Goal: Task Accomplishment & Management: Use online tool/utility

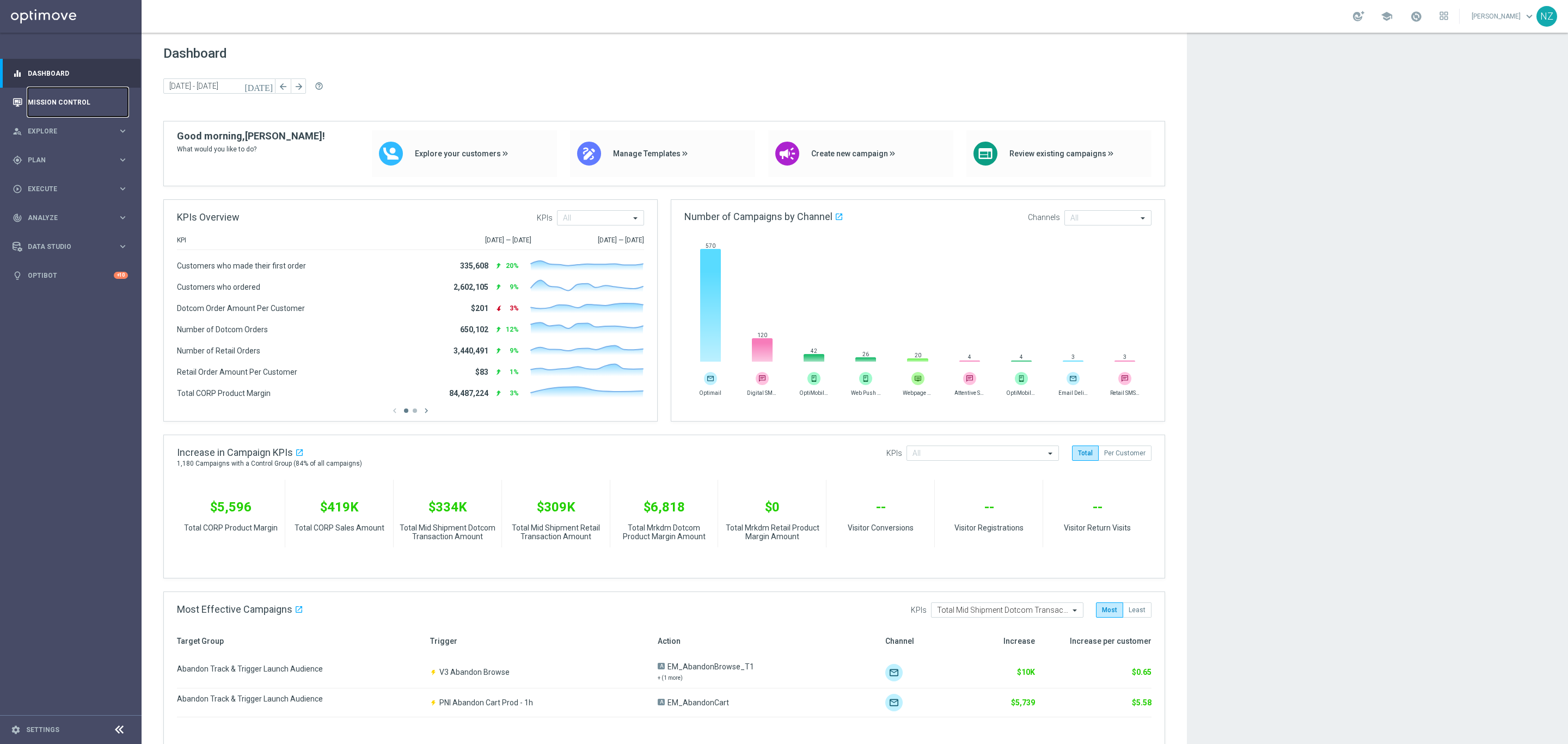
click at [56, 99] on link "Mission Control" at bounding box center [77, 102] width 100 height 29
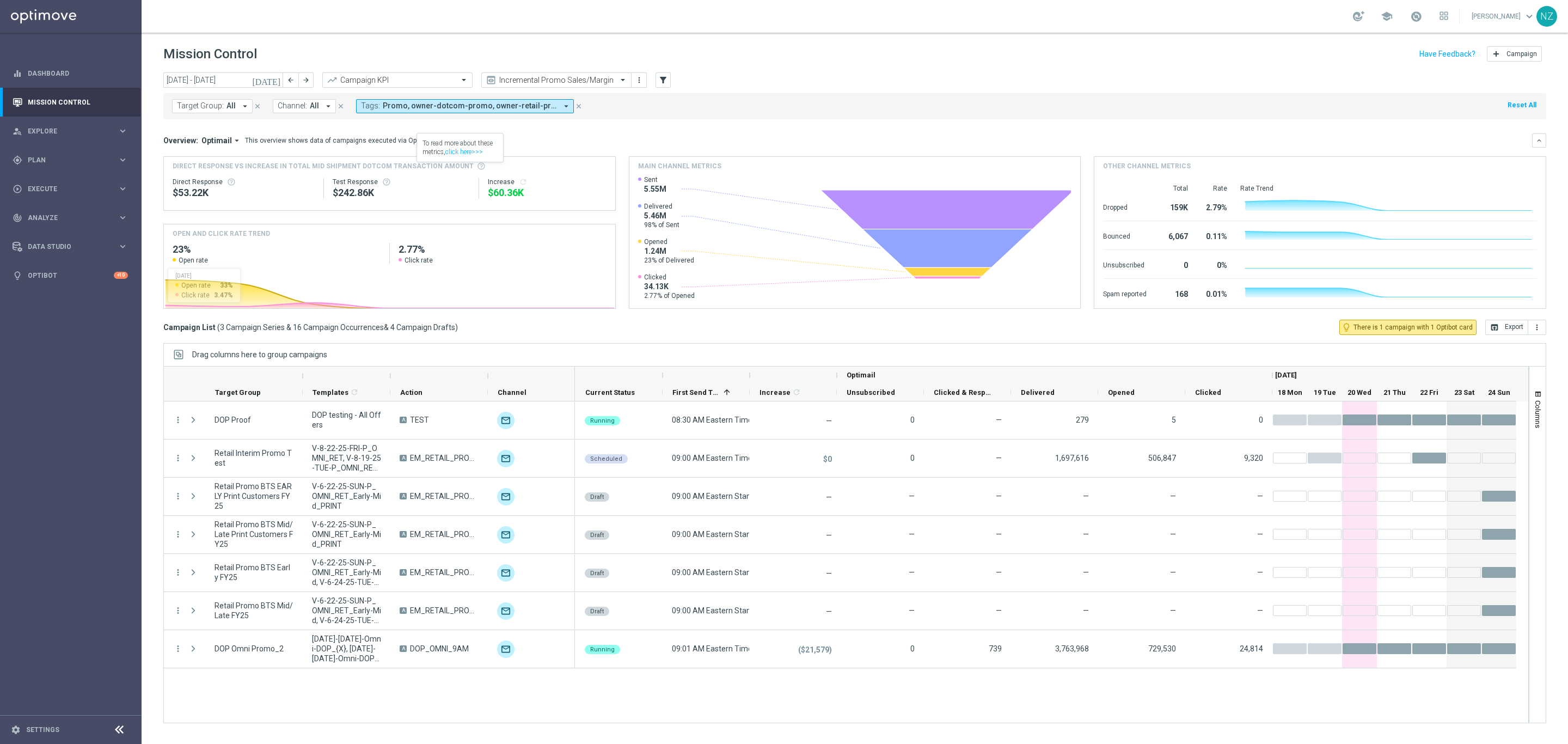
click at [561, 89] on div "Target Group: All arrow_drop_down close Channel: All arrow_drop_down close Tags…" at bounding box center [855, 104] width 1383 height 30
click at [557, 79] on input "text" at bounding box center [545, 80] width 117 height 9
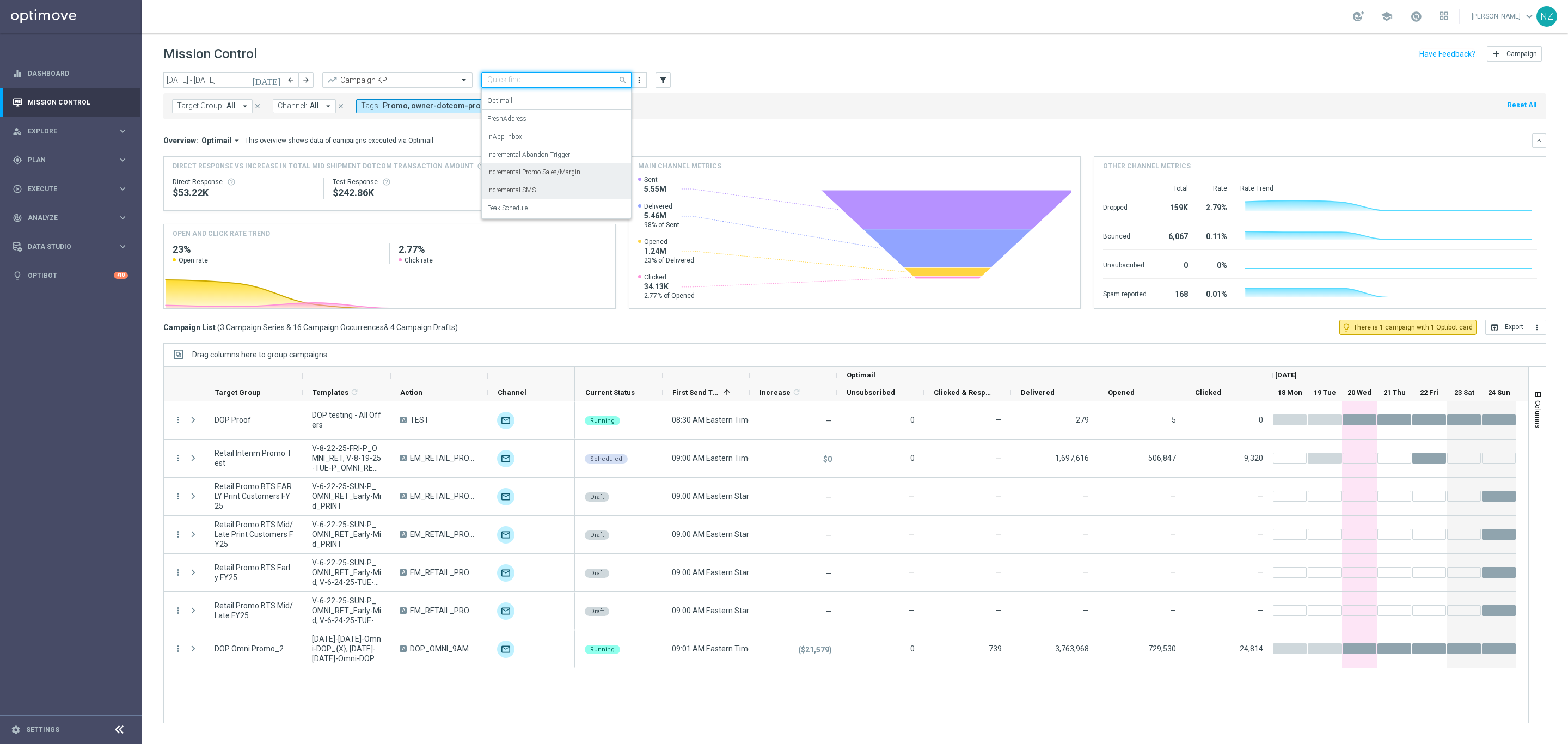
scroll to position [67, 0]
drag, startPoint x: 553, startPoint y: 205, endPoint x: 809, endPoint y: 156, distance: 260.6
click at [552, 205] on div "Push Results" at bounding box center [556, 208] width 138 height 18
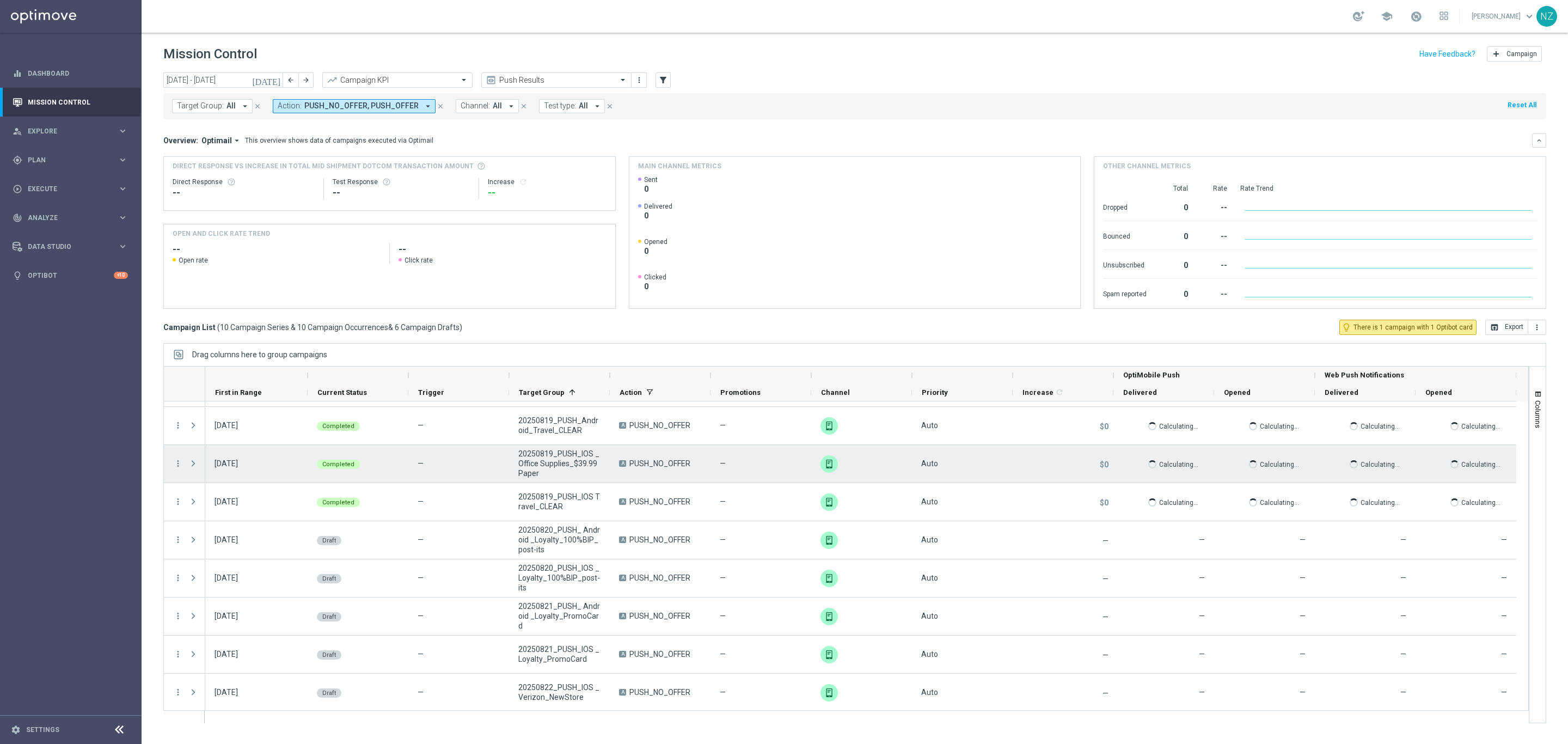
scroll to position [163, 0]
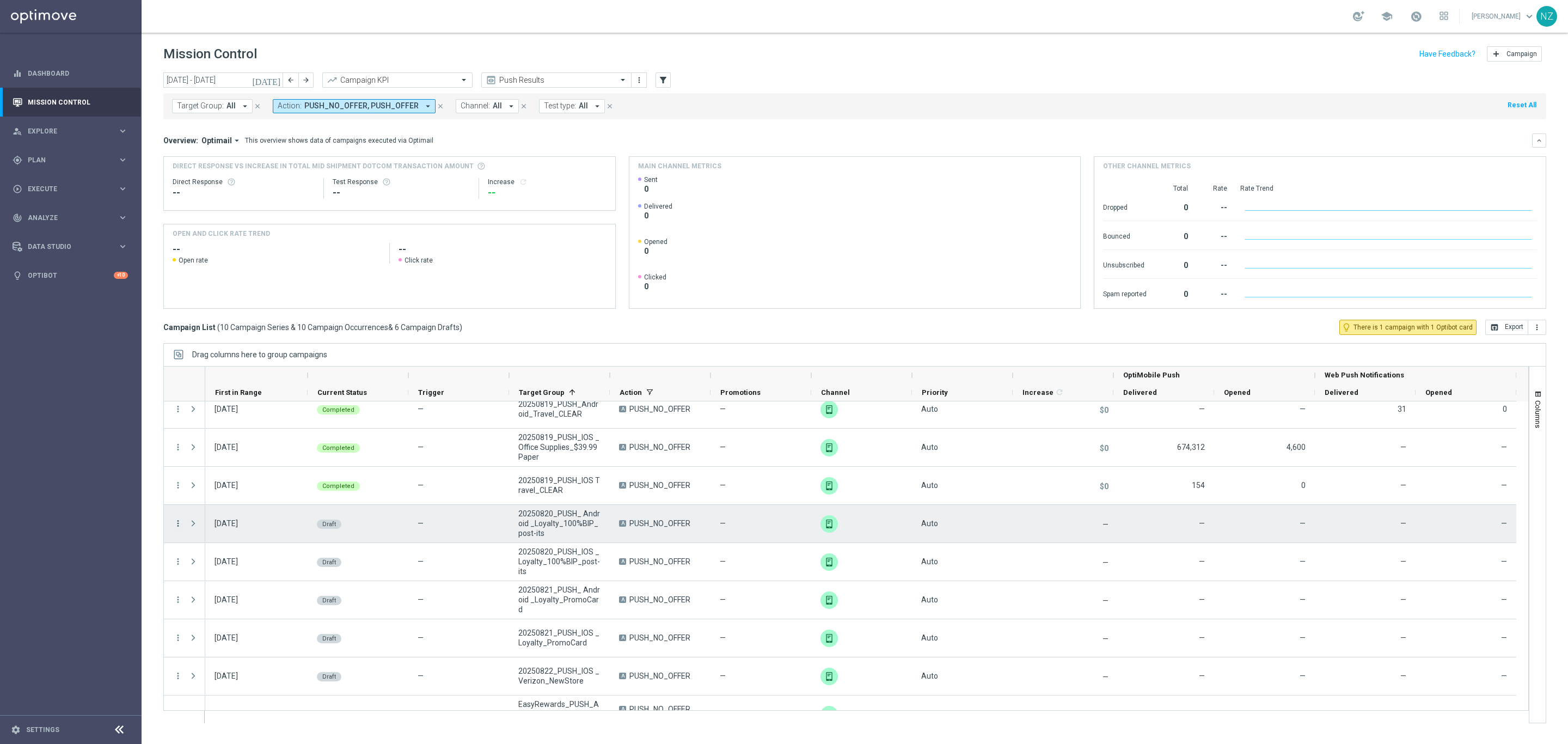
click at [176, 496] on icon "more_vert" at bounding box center [177, 523] width 10 height 10
click at [221, 496] on div "Edit" at bounding box center [250, 567] width 101 height 8
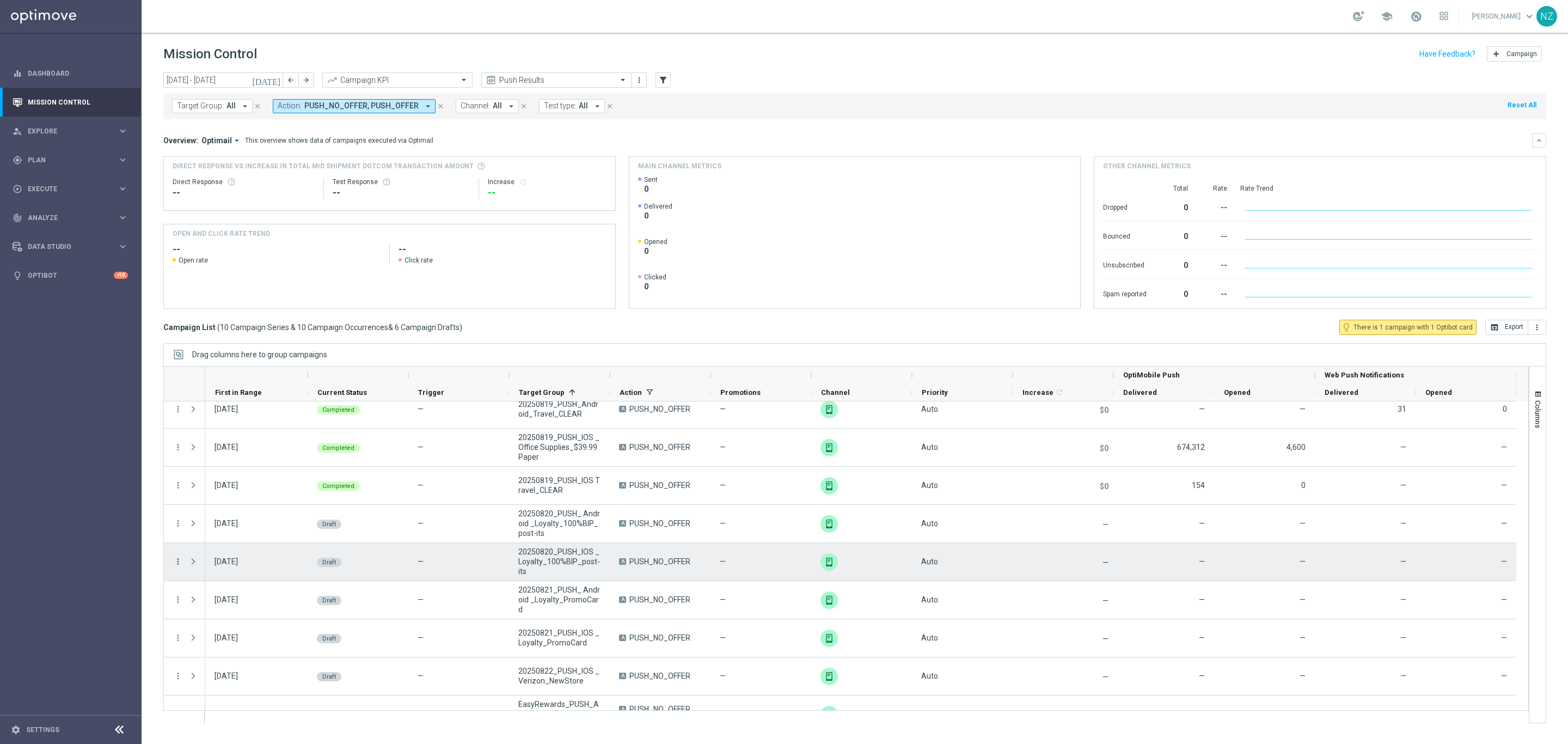
click at [176, 496] on icon "more_vert" at bounding box center [177, 561] width 10 height 10
click at [206, 496] on div "edit Edit" at bounding box center [244, 605] width 123 height 15
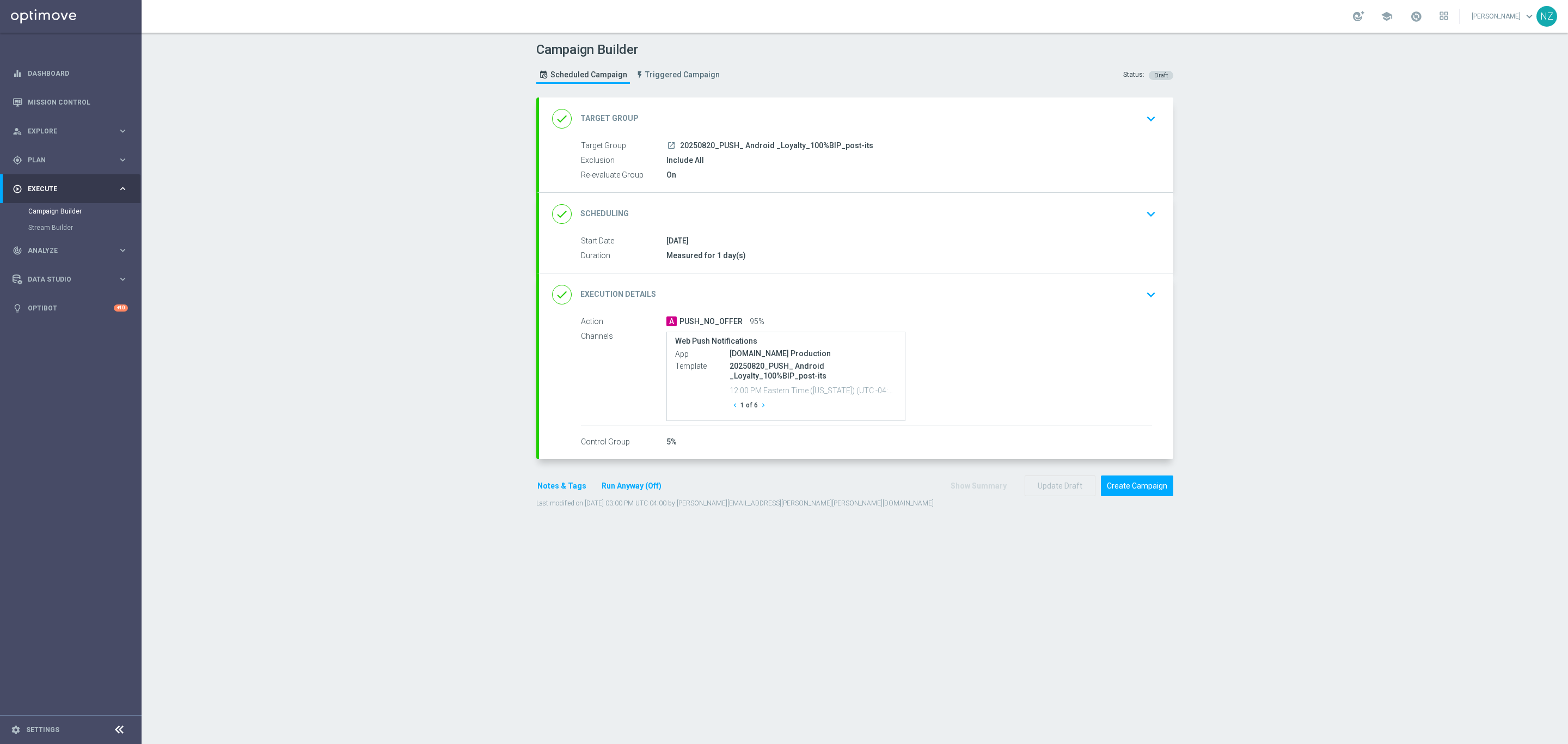
click at [1148, 110] on icon "keyboard_arrow_down" at bounding box center [1151, 118] width 16 height 16
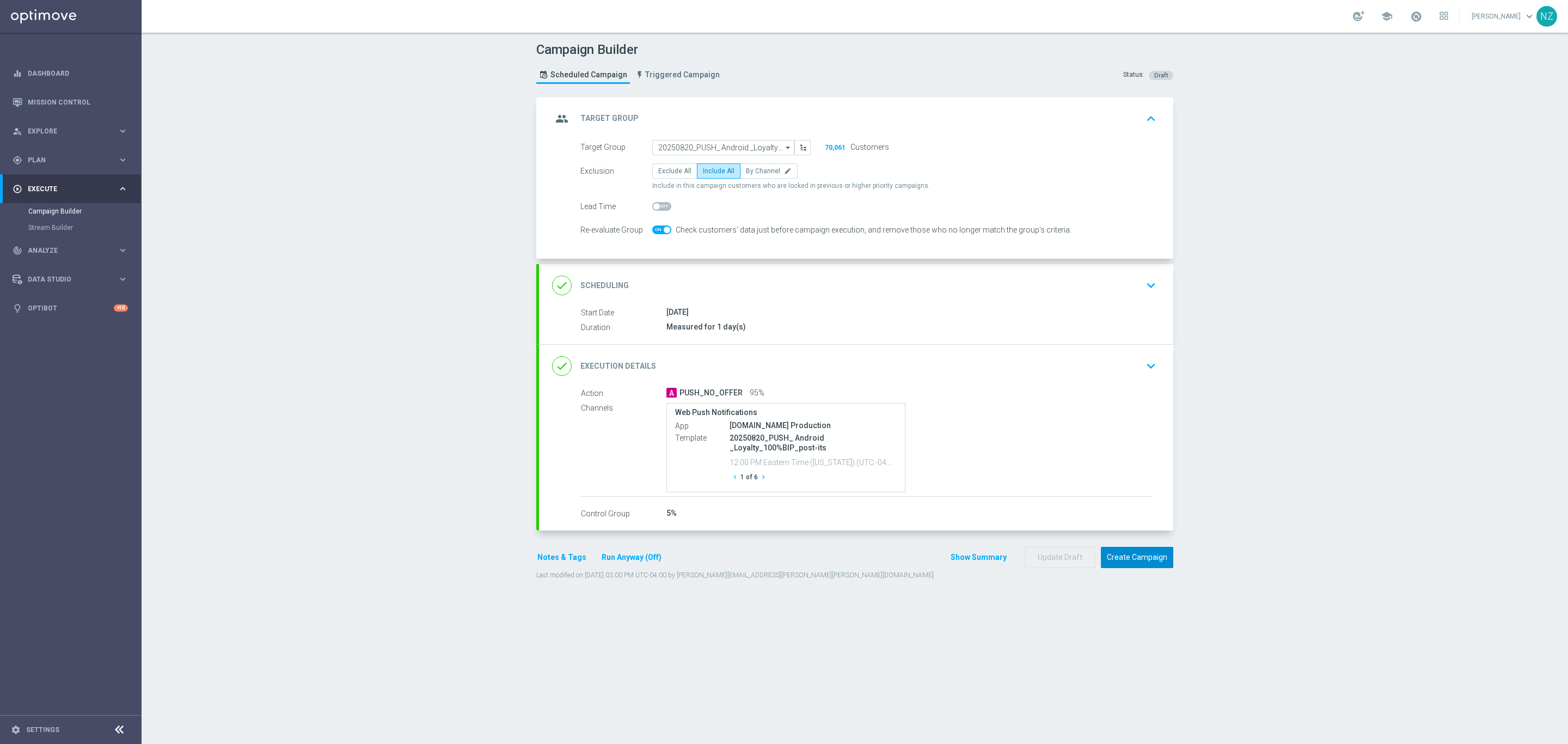
click at [1124, 556] on button "Create Campaign" at bounding box center [1137, 557] width 72 height 21
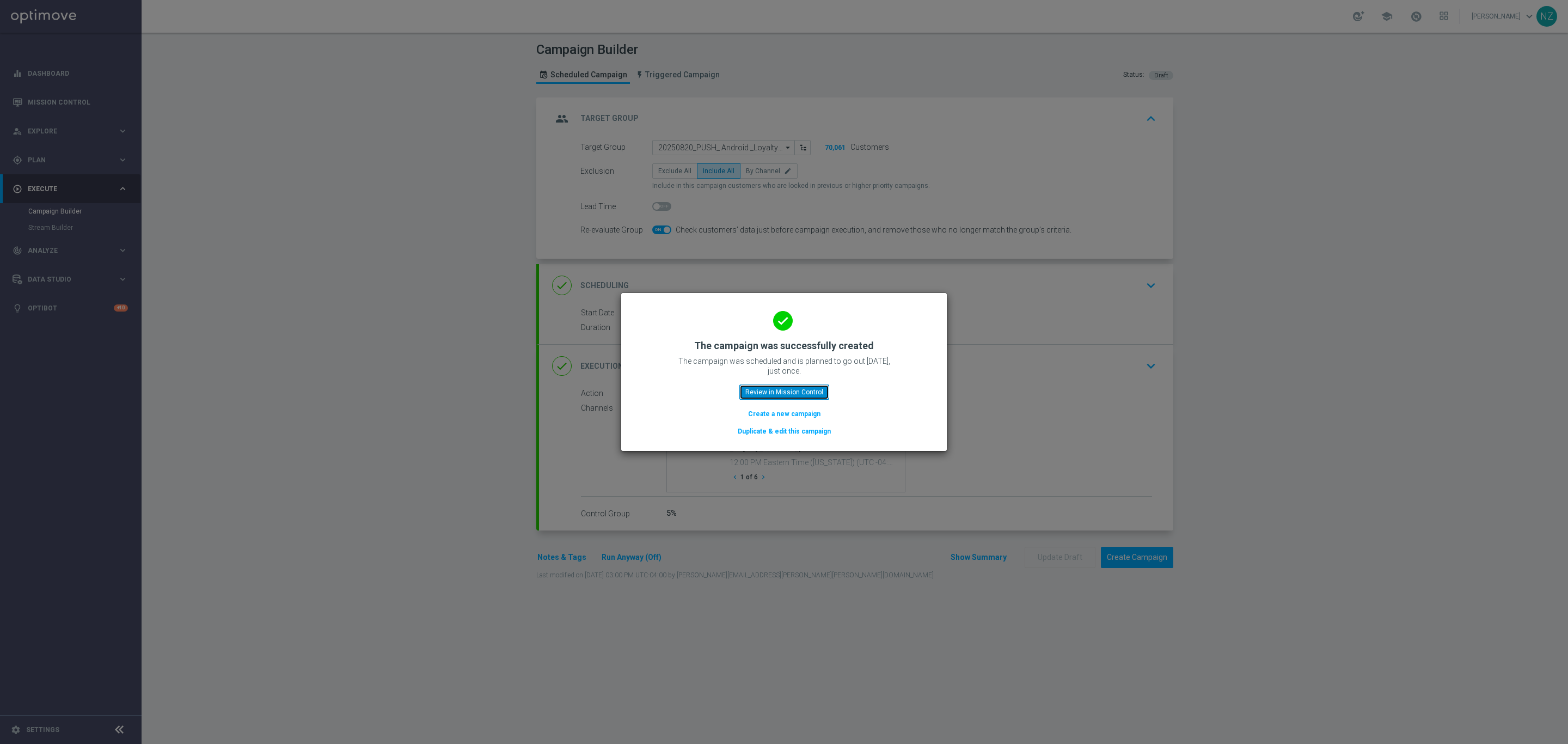
click at [797, 391] on button "Review in Mission Control" at bounding box center [784, 392] width 90 height 15
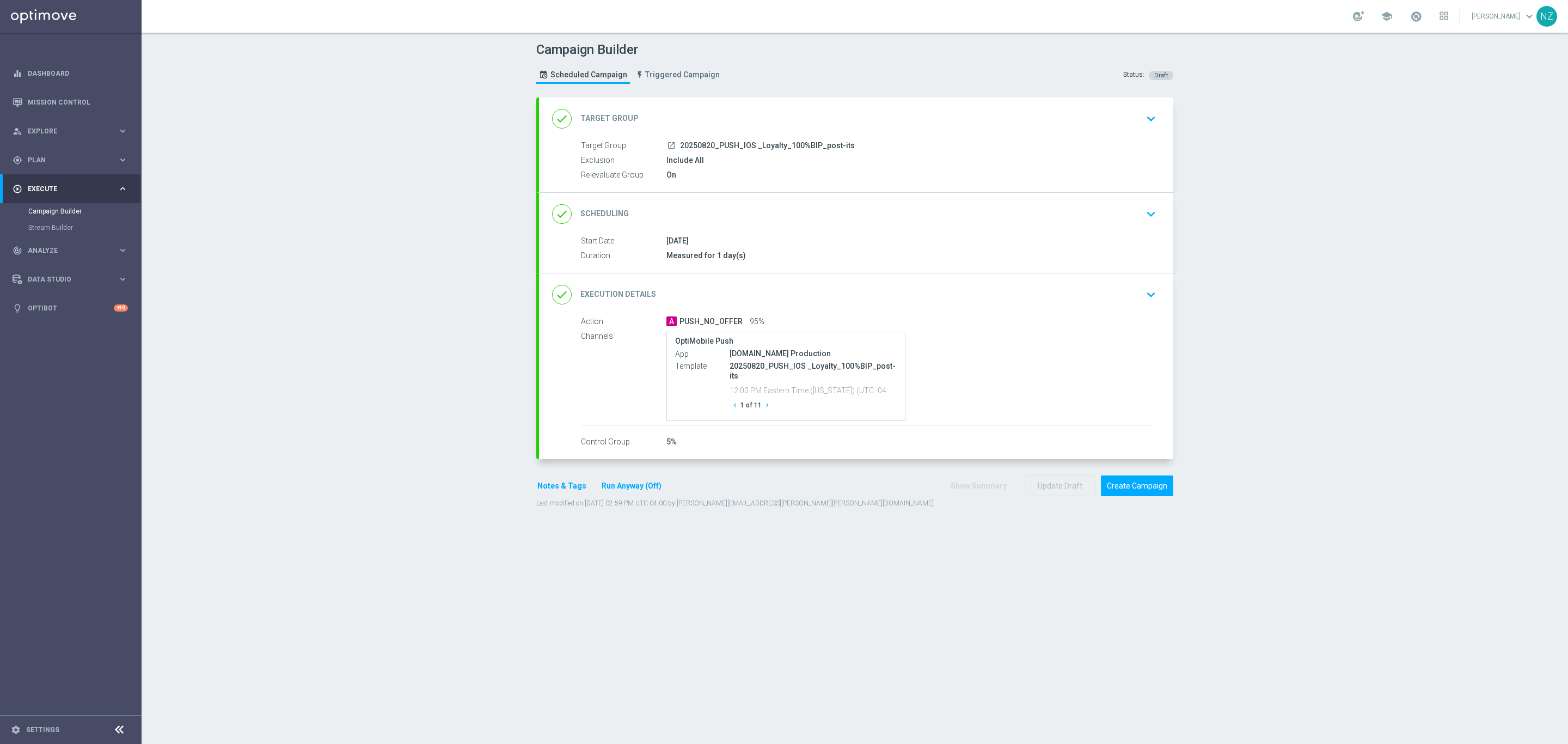
drag, startPoint x: 1146, startPoint y: 123, endPoint x: 1086, endPoint y: 14, distance: 124.4
click at [1146, 123] on icon "keyboard_arrow_down" at bounding box center [1151, 118] width 16 height 16
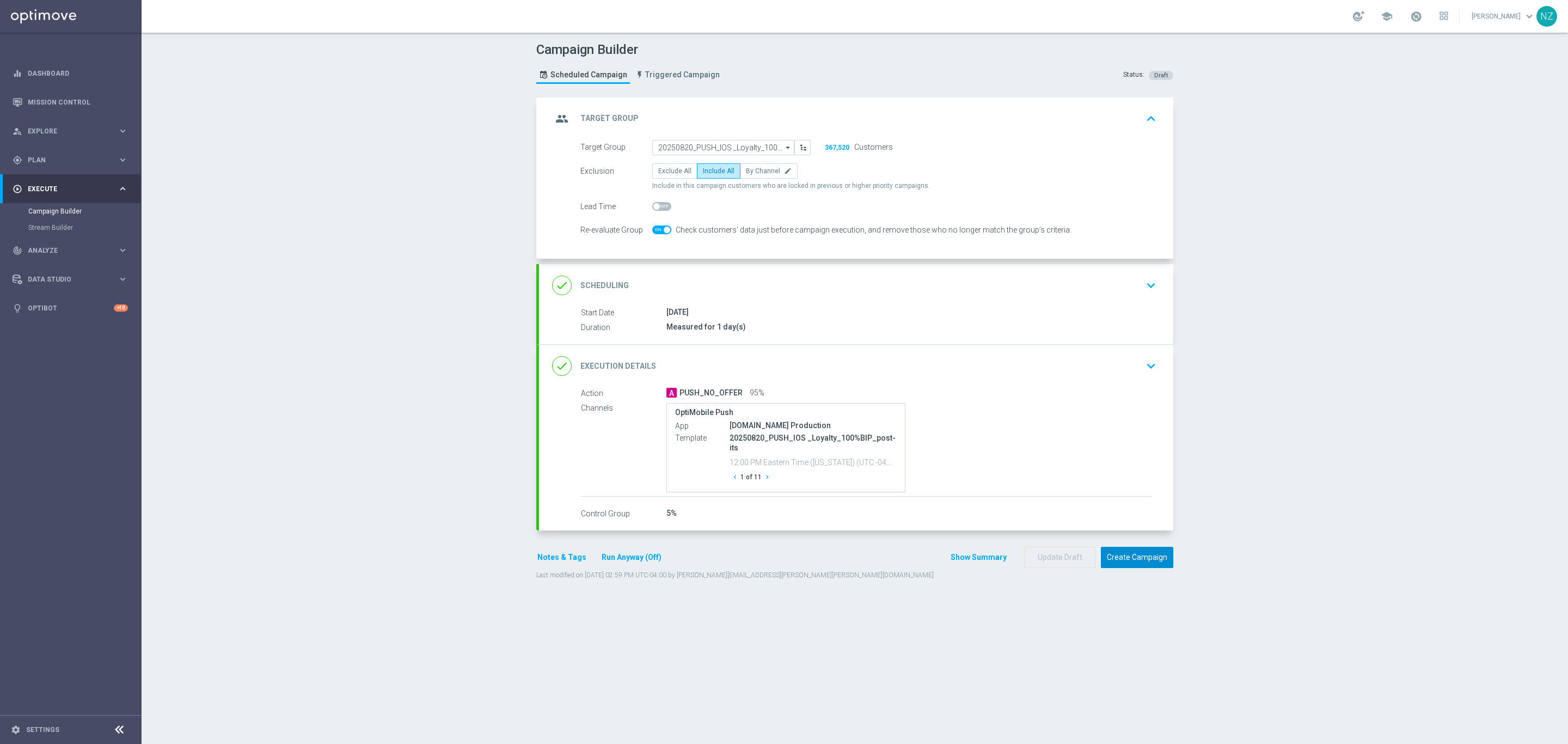
click at [1122, 557] on button "Create Campaign" at bounding box center [1137, 557] width 72 height 21
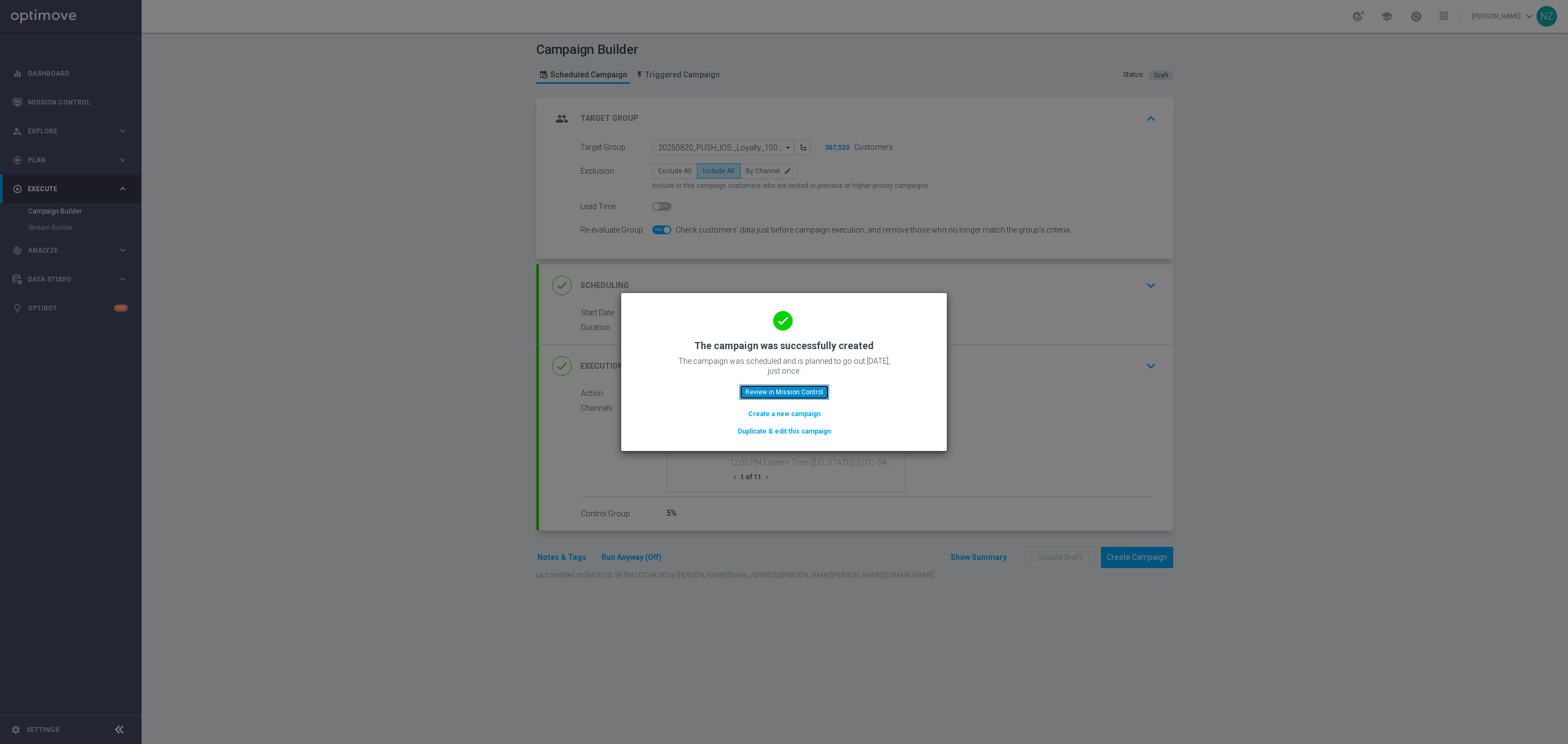
click at [812, 385] on button "Review in Mission Control" at bounding box center [784, 392] width 90 height 15
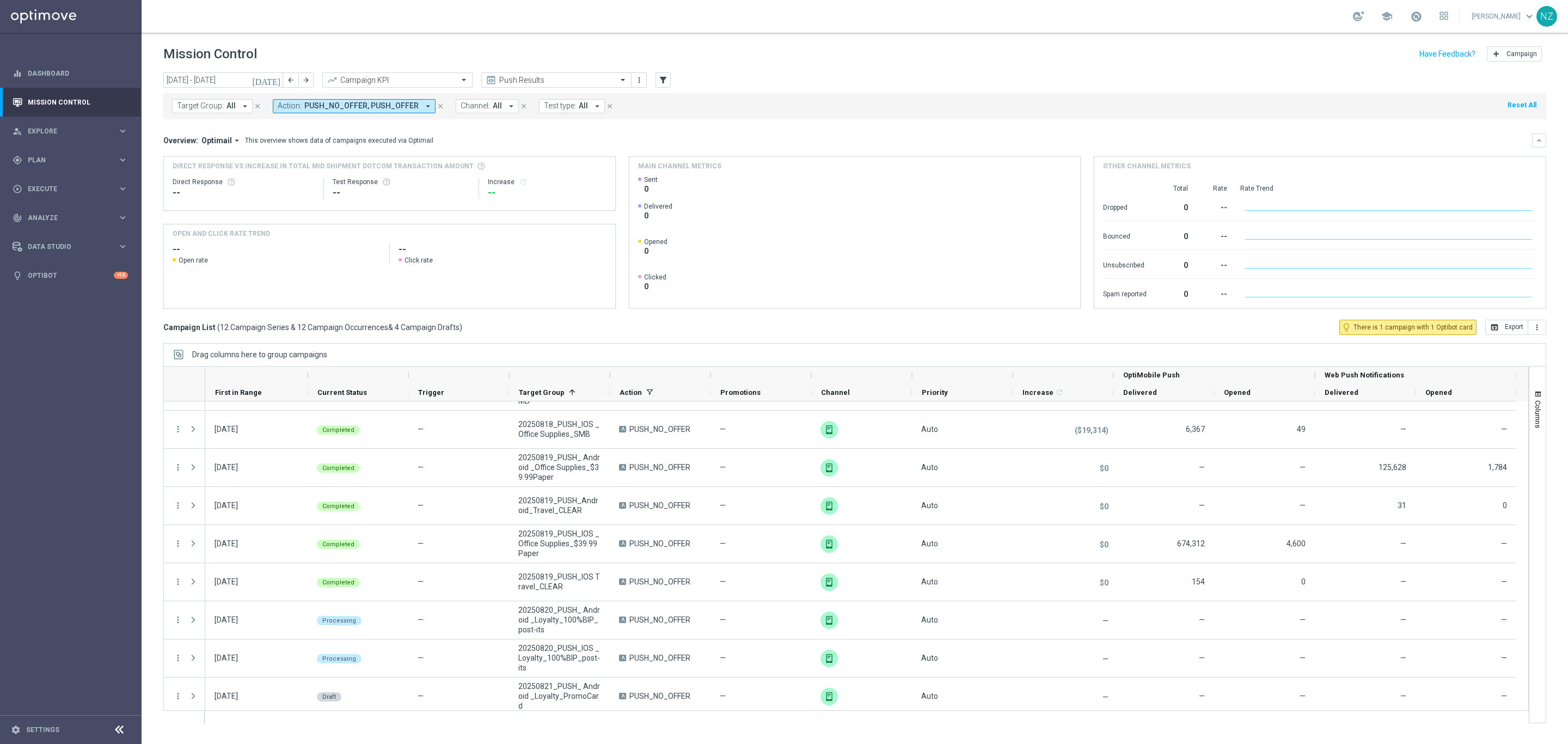
scroll to position [57, 0]
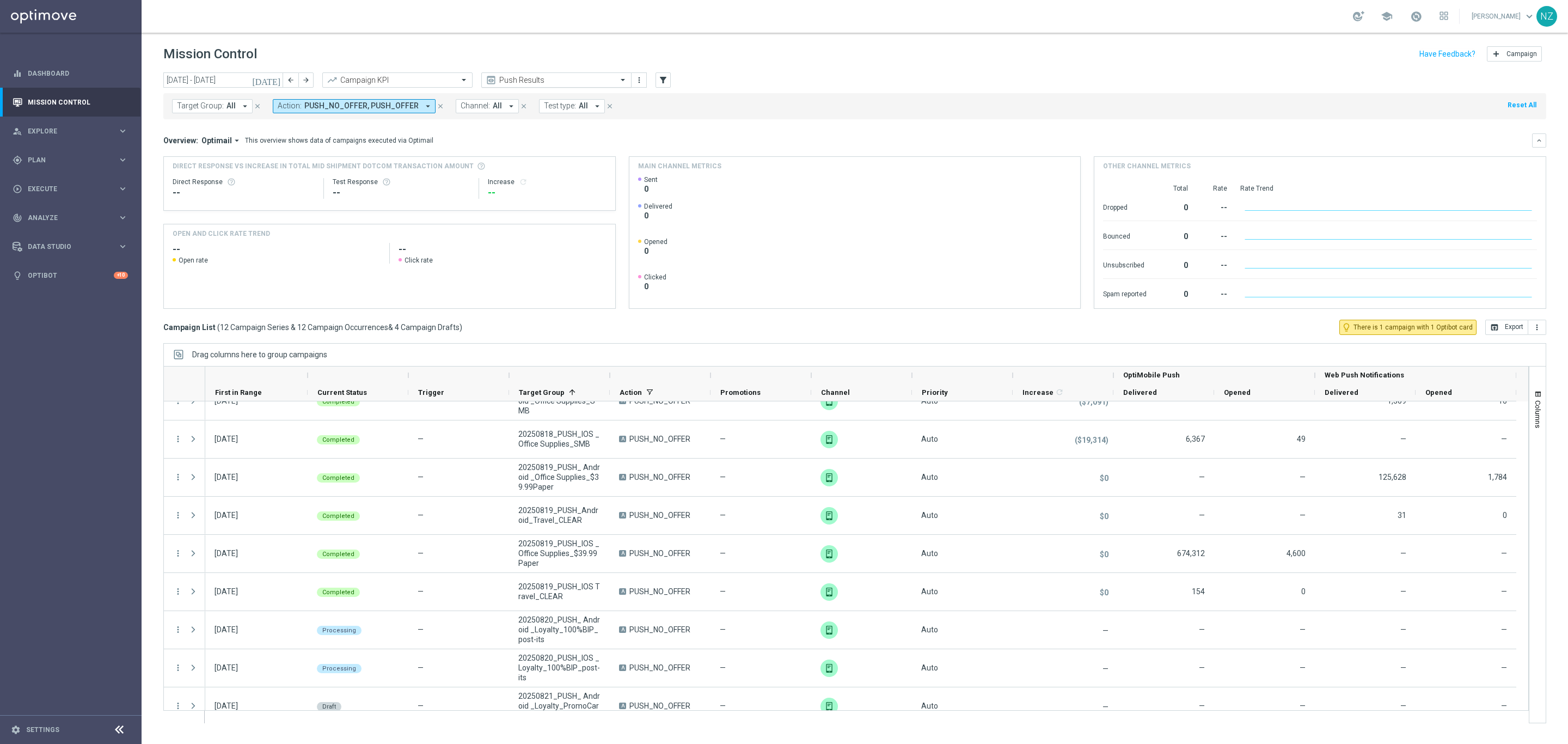
click at [555, 79] on input "text" at bounding box center [545, 80] width 117 height 9
click at [547, 154] on label "Incremental Promo Sales/Margin" at bounding box center [533, 154] width 93 height 9
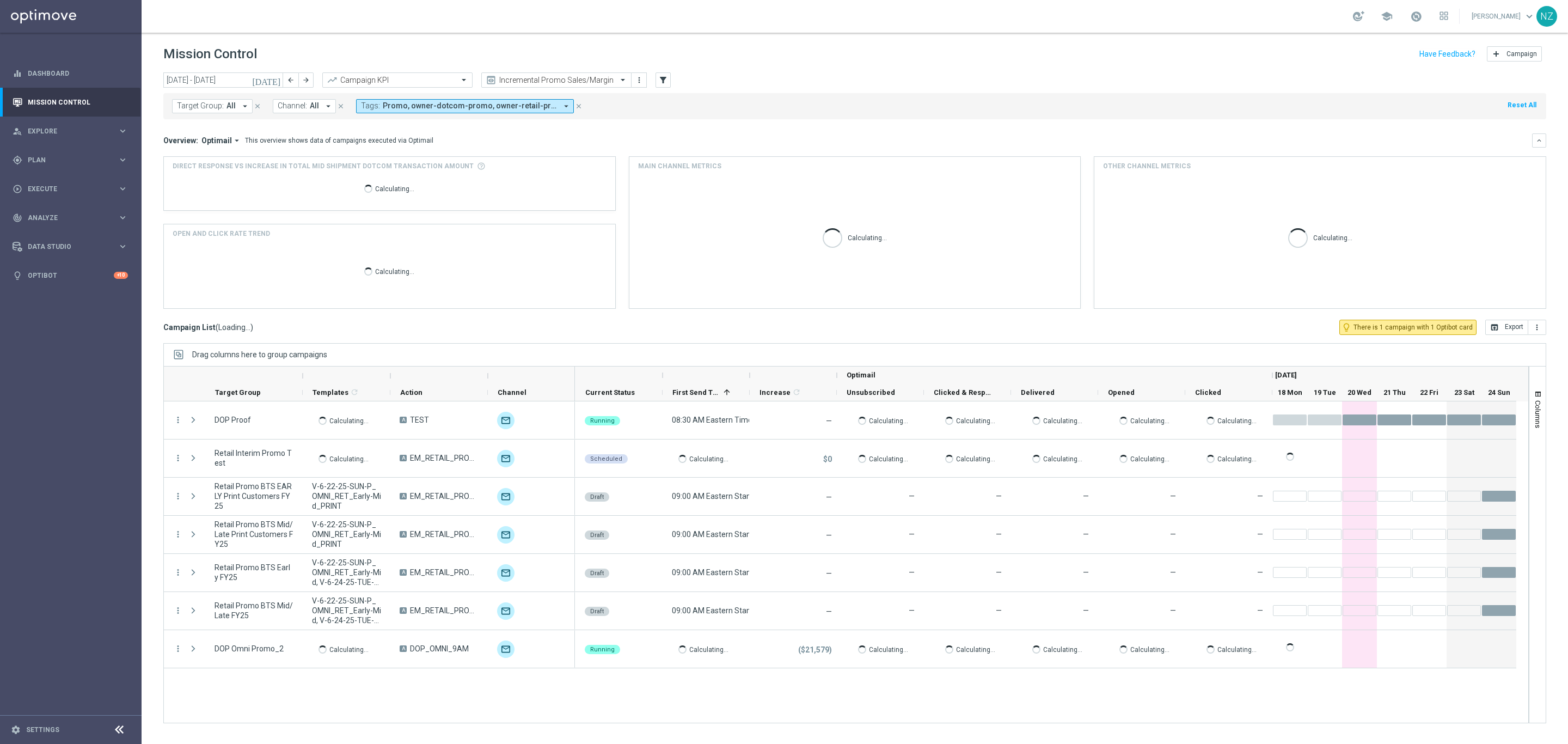
scroll to position [0, 0]
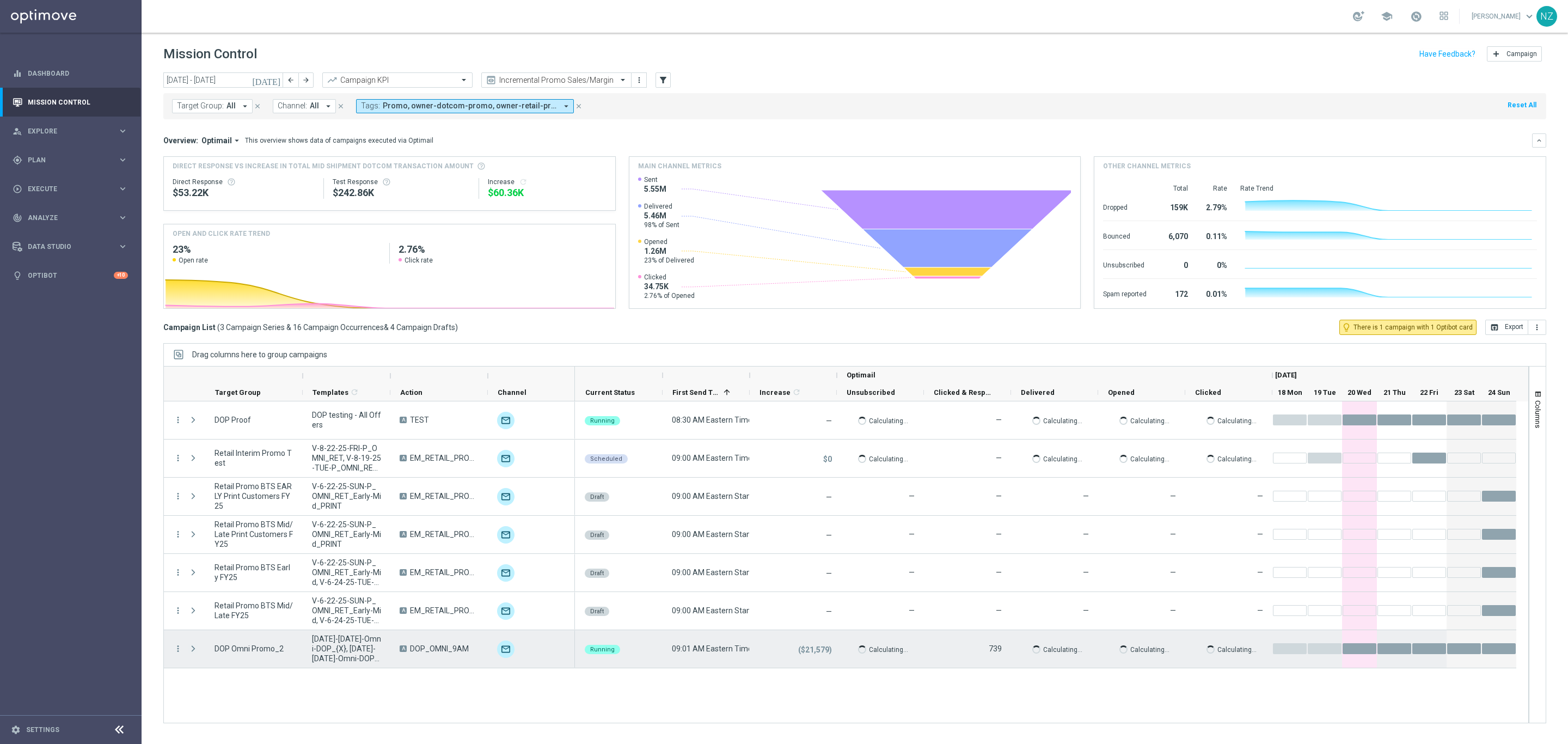
click at [190, 651] on span "Press SPACE to select this row." at bounding box center [193, 648] width 10 height 9
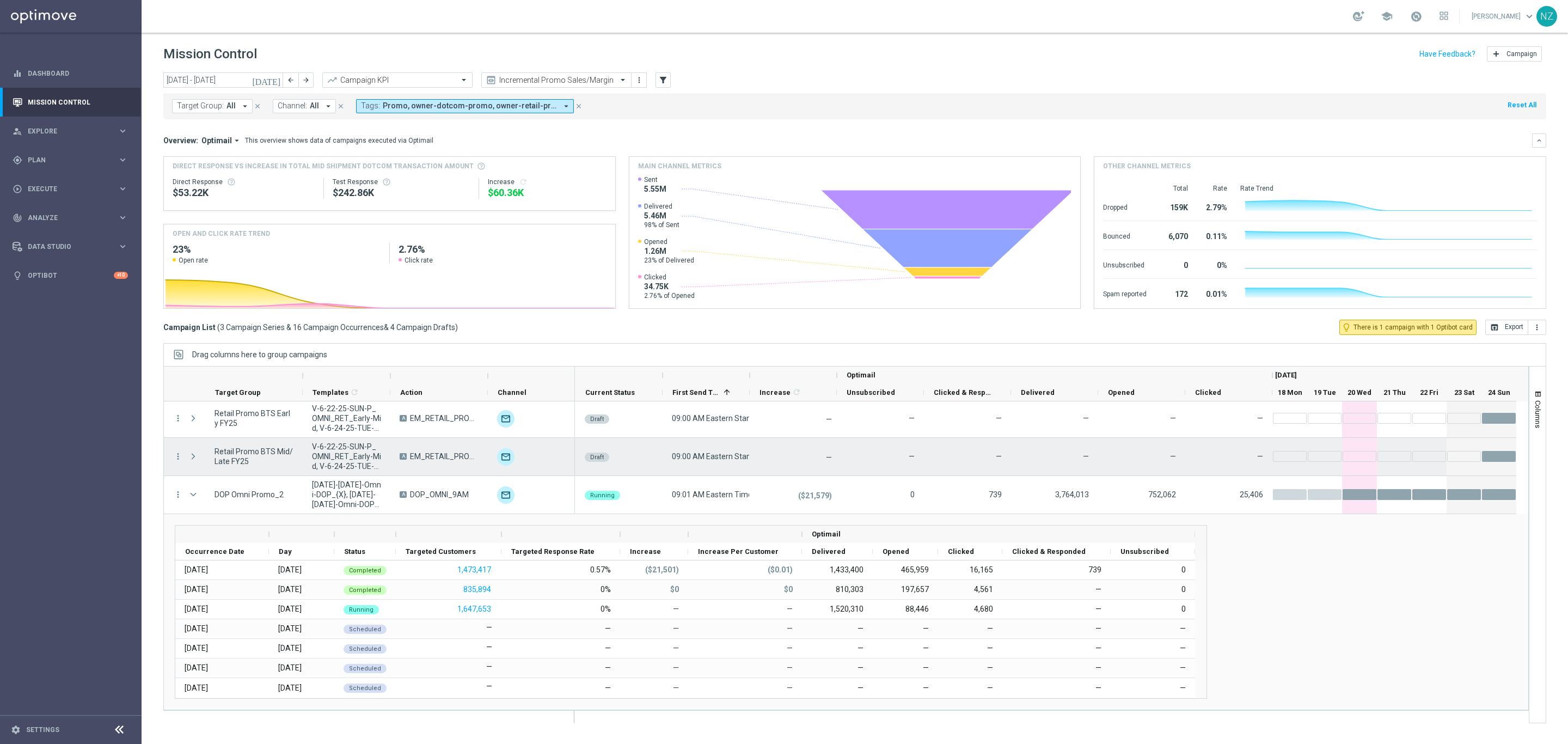
scroll to position [156, 0]
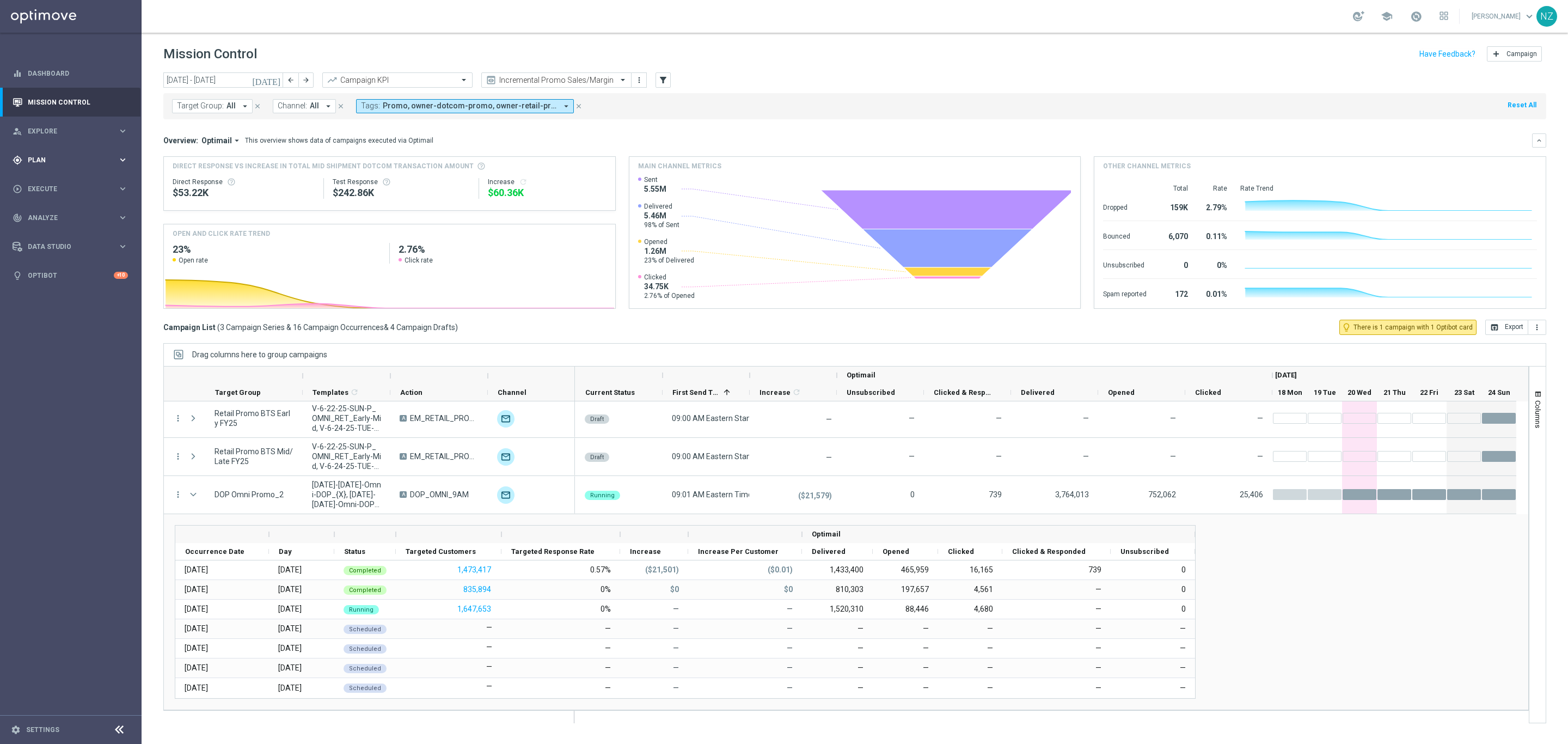
click at [32, 161] on span "Plan" at bounding box center [72, 160] width 90 height 6
click at [64, 213] on span "Templates" at bounding box center [68, 215] width 78 height 6
click at [56, 232] on link "Optimail" at bounding box center [73, 232] width 79 height 9
